Goal: Information Seeking & Learning: Learn about a topic

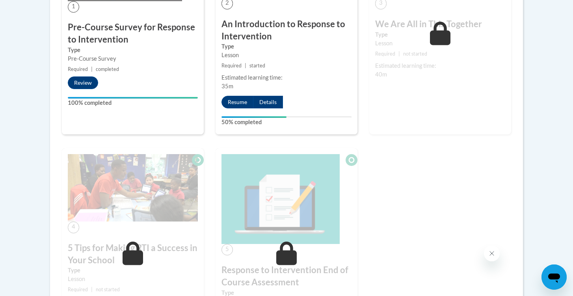
scroll to position [707, 0]
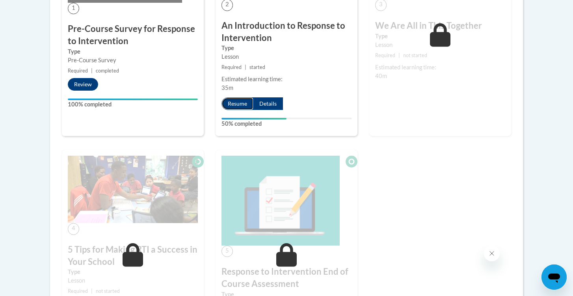
click at [224, 106] on button "Resume" at bounding box center [237, 103] width 32 height 13
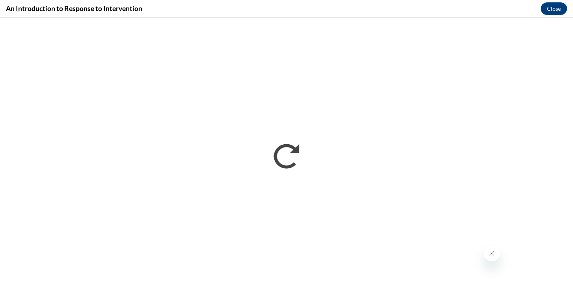
scroll to position [0, 0]
